Goal: Task Accomplishment & Management: Use online tool/utility

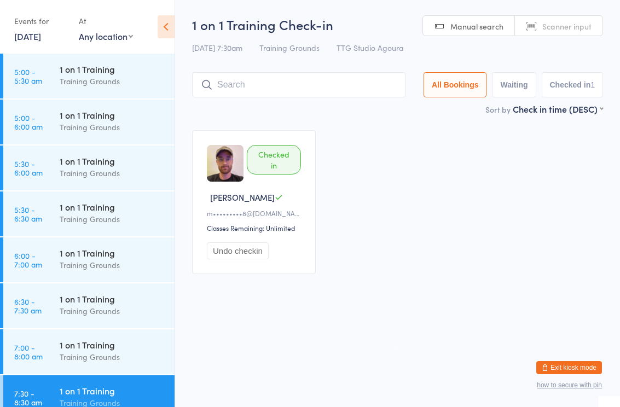
click at [358, 261] on div "Checked in [PERSON_NAME] K m•••••••••8@[DOMAIN_NAME] Classes Remaining: Unlimit…" at bounding box center [397, 202] width 431 height 164
click at [357, 355] on html "You have now entered Kiosk Mode. Members will be able to check themselves in us…" at bounding box center [310, 203] width 620 height 407
click at [56, 54] on link "5:00 - 5:30 am 1 on 1 Training Training Grounds" at bounding box center [88, 76] width 171 height 45
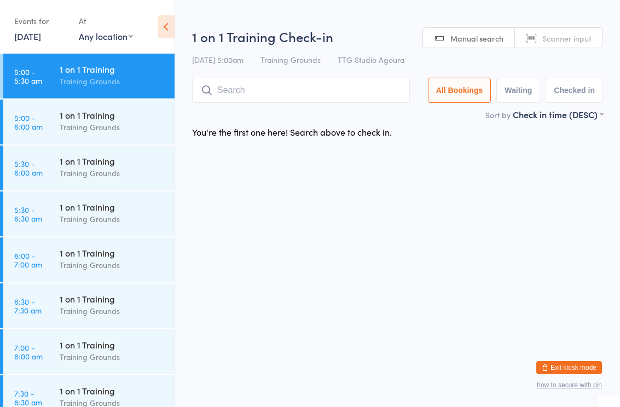
click at [36, 39] on link "[DATE]" at bounding box center [27, 36] width 27 height 12
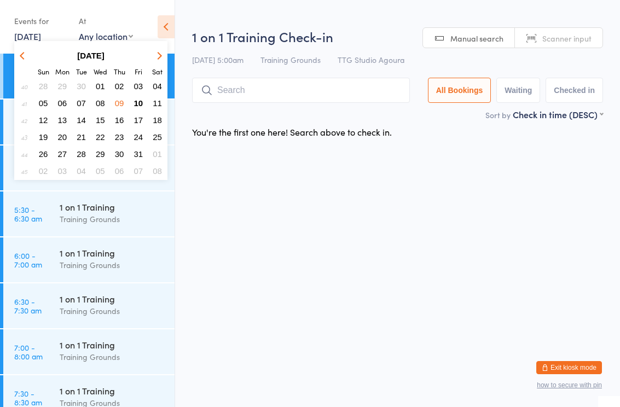
click at [136, 109] on button "10" at bounding box center [138, 103] width 17 height 15
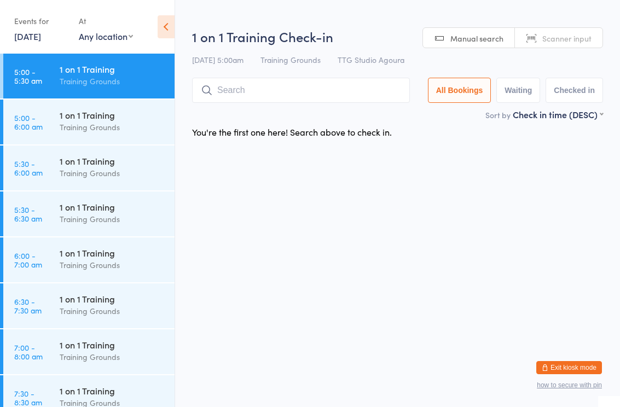
click at [94, 259] on div "1 on 1 Training" at bounding box center [113, 253] width 106 height 12
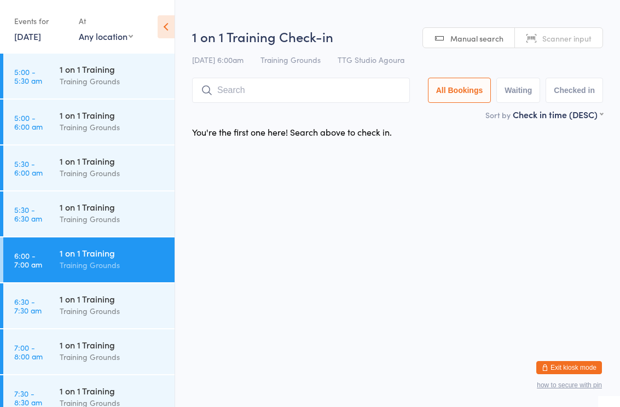
click at [299, 88] on input "search" at bounding box center [301, 90] width 218 height 25
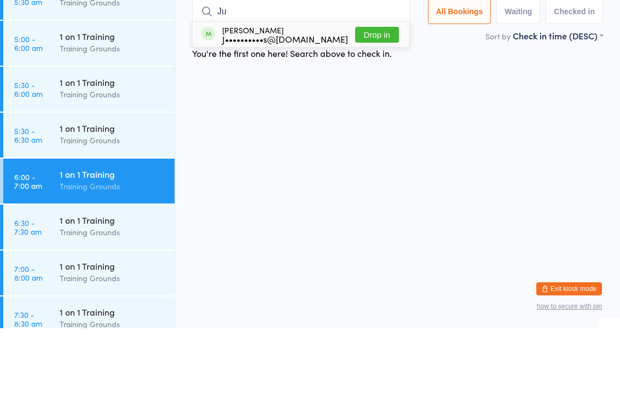
type input "Ju"
click at [291, 113] on div "J••••••••••s@yahoo.com" at bounding box center [285, 117] width 126 height 9
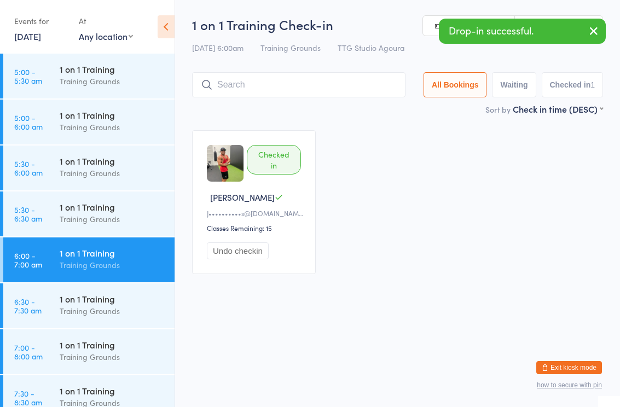
click at [102, 346] on div "1 on 1 Training" at bounding box center [113, 345] width 106 height 12
